Goal: Navigation & Orientation: Find specific page/section

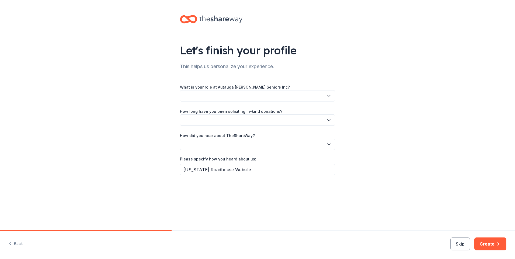
click at [458, 243] on button "Skip" at bounding box center [460, 243] width 20 height 13
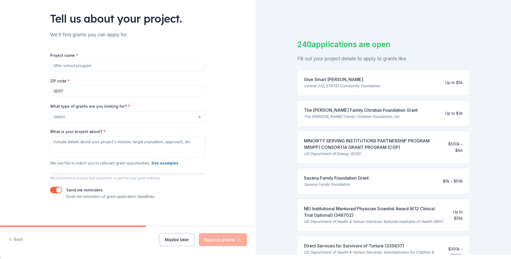
scroll to position [6, 0]
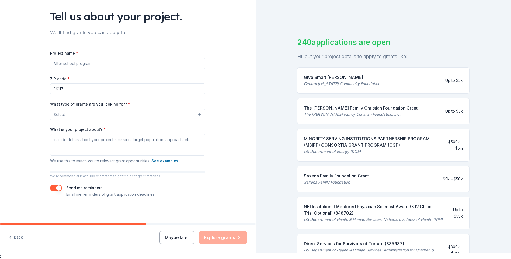
click at [185, 237] on button "Maybe later" at bounding box center [176, 237] width 35 height 13
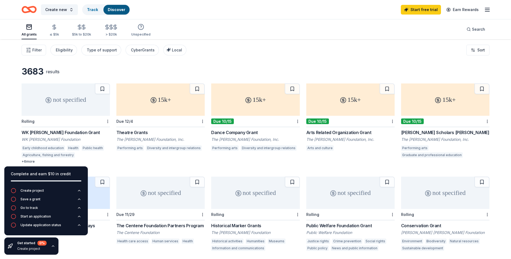
click at [251, 46] on div "Filter Eligibility Type of support CyberGrants Local Sort" at bounding box center [255, 50] width 511 height 22
